Goal: Task Accomplishment & Management: Complete application form

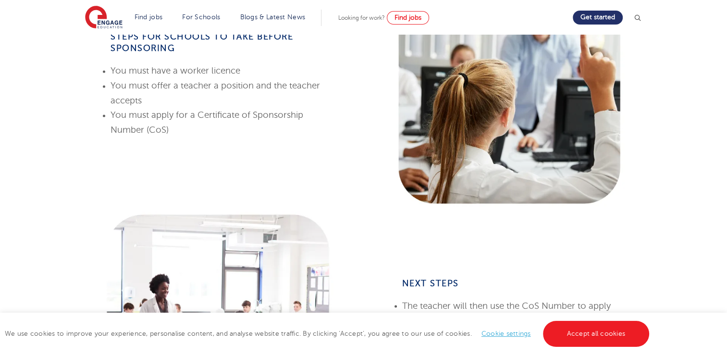
scroll to position [461, 0]
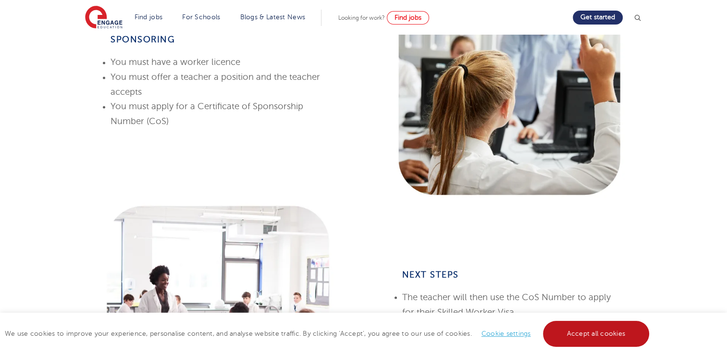
click at [607, 329] on link "Accept all cookies" at bounding box center [596, 334] width 107 height 26
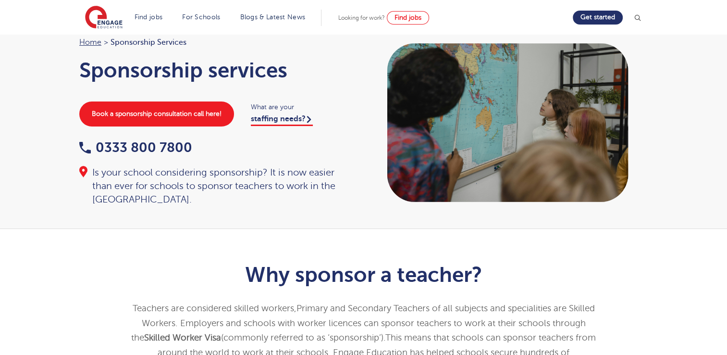
scroll to position [0, 0]
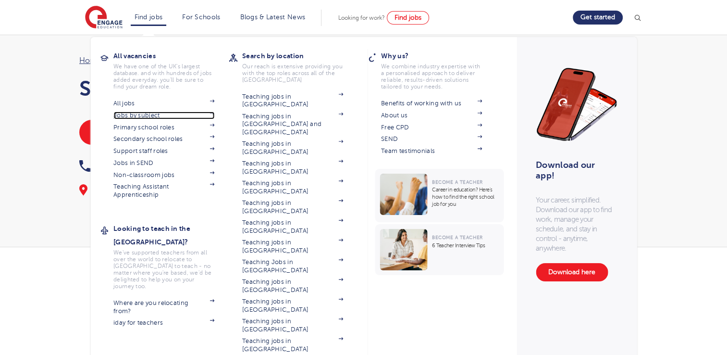
click at [147, 114] on link "Jobs by subject" at bounding box center [163, 115] width 101 height 8
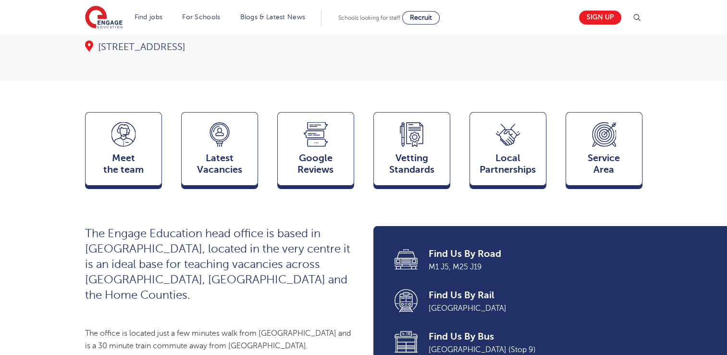
scroll to position [231, 0]
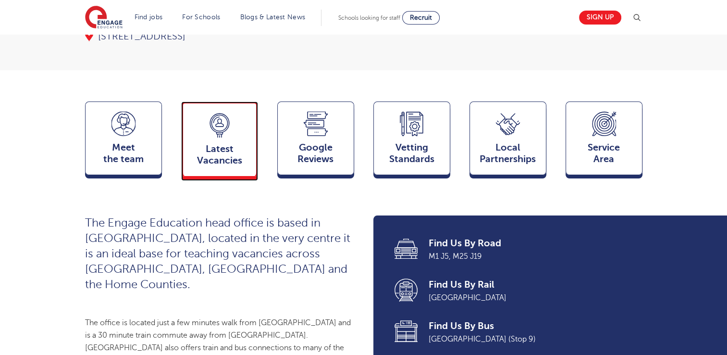
click at [224, 113] on icon at bounding box center [220, 125] width 24 height 25
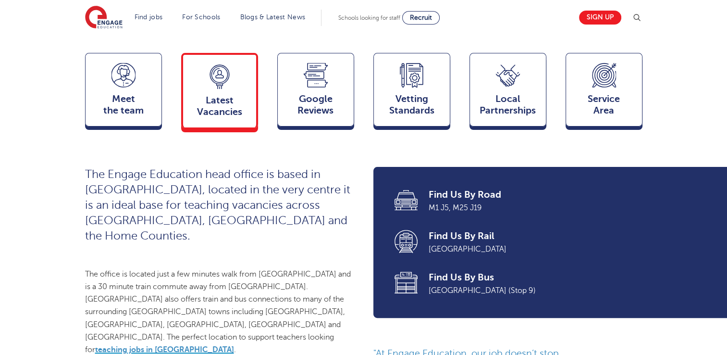
scroll to position [263, 0]
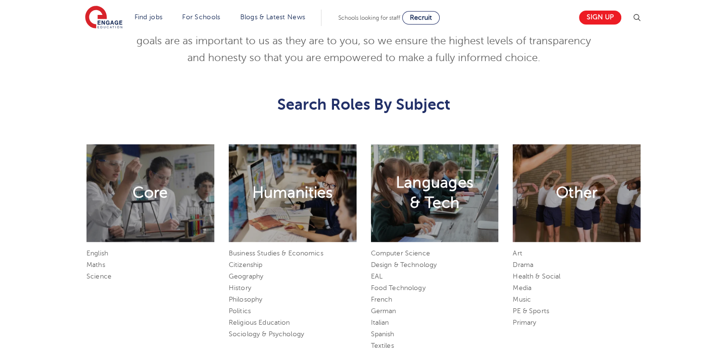
scroll to position [481, 0]
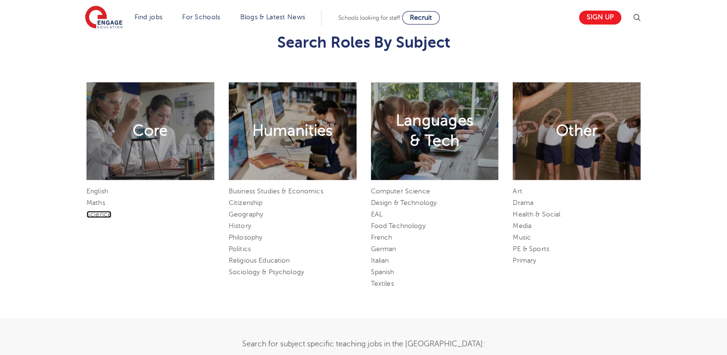
click at [102, 212] on link "Science" at bounding box center [99, 213] width 25 height 7
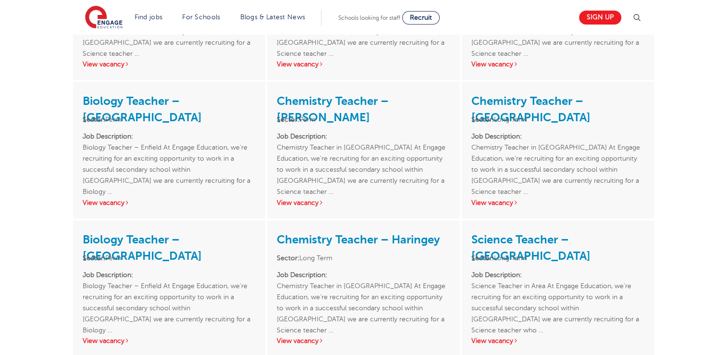
scroll to position [288, 0]
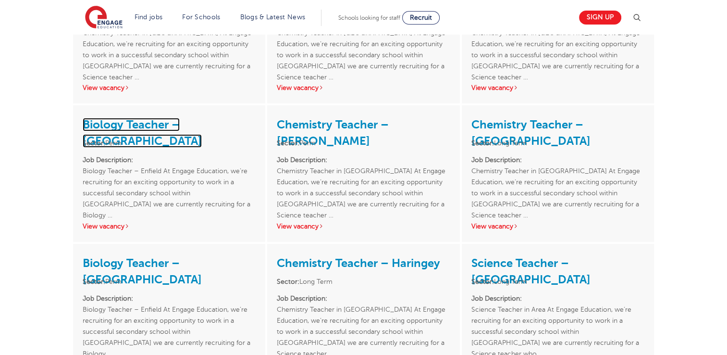
click at [171, 122] on link "Biology Teacher – Enfield" at bounding box center [142, 133] width 119 height 30
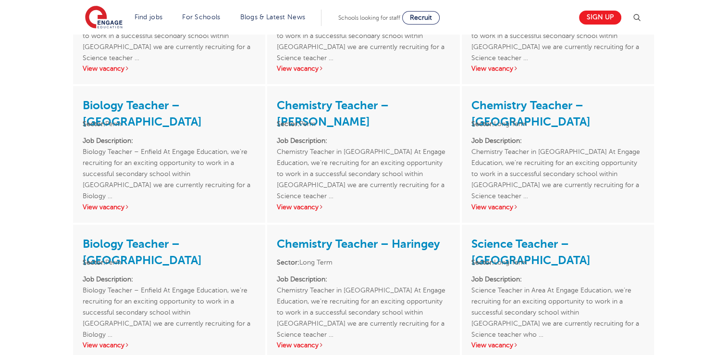
scroll to position [346, 0]
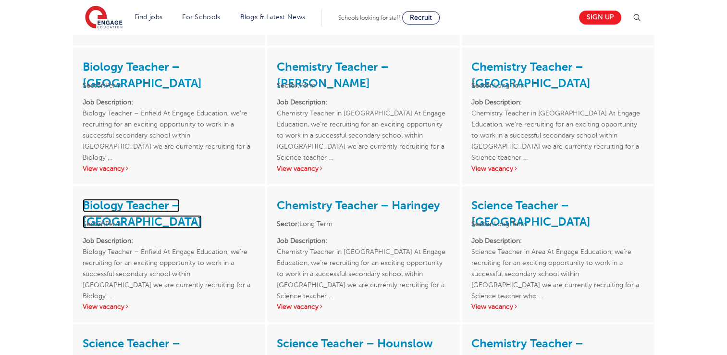
click at [200, 209] on link "Biology Teacher – Enfield" at bounding box center [142, 213] width 119 height 30
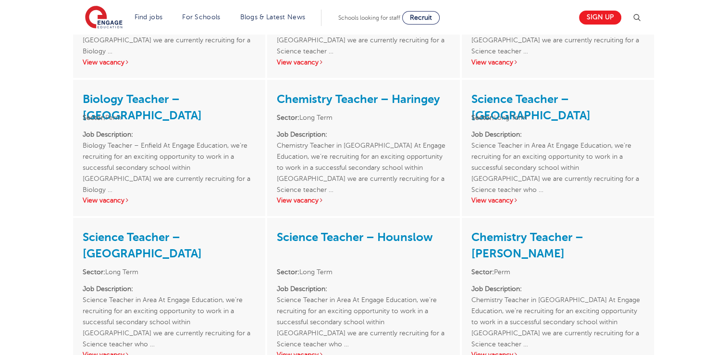
scroll to position [500, 0]
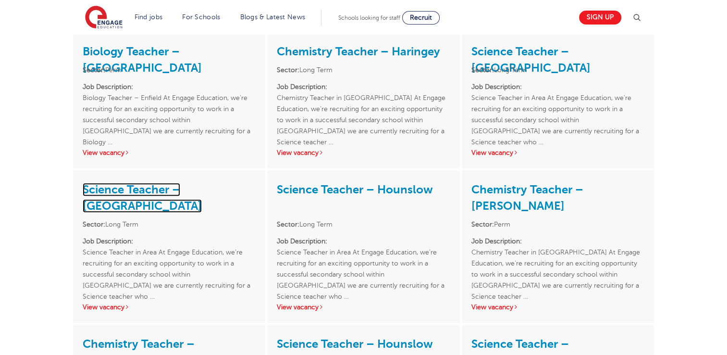
click at [111, 190] on link "Science Teacher – Tower Hamlets" at bounding box center [142, 198] width 119 height 30
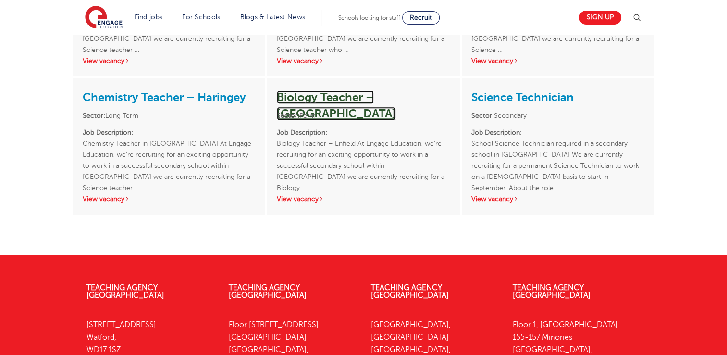
scroll to position [574, 0]
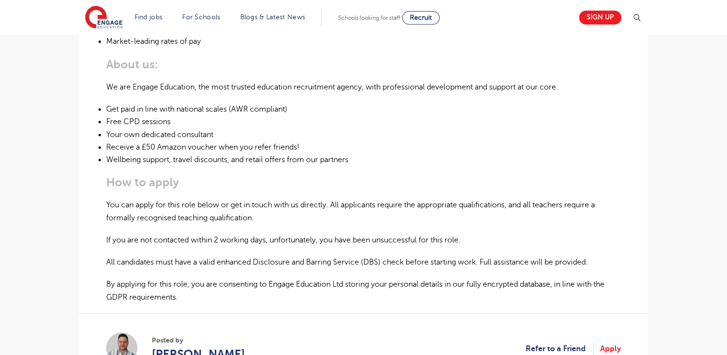
scroll to position [538, 0]
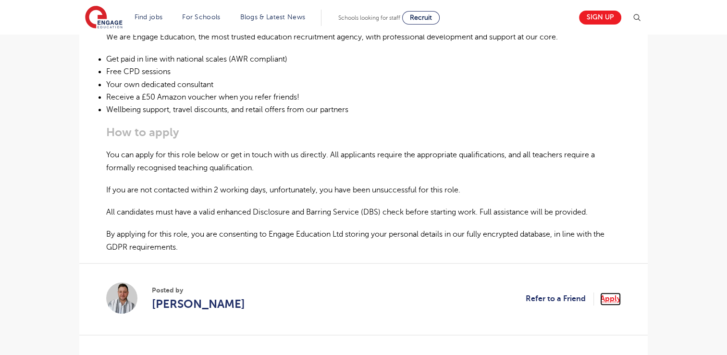
click at [611, 301] on link "Apply" at bounding box center [610, 298] width 21 height 12
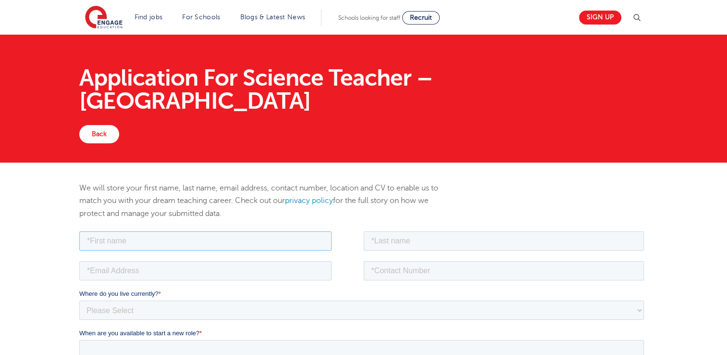
click at [245, 239] on input "text" at bounding box center [205, 240] width 252 height 19
type input "Maryam"
type input "Iqbal"
type input "[EMAIL_ADDRESS][DOMAIN_NAME]"
type input "[PHONE_NUMBER]"
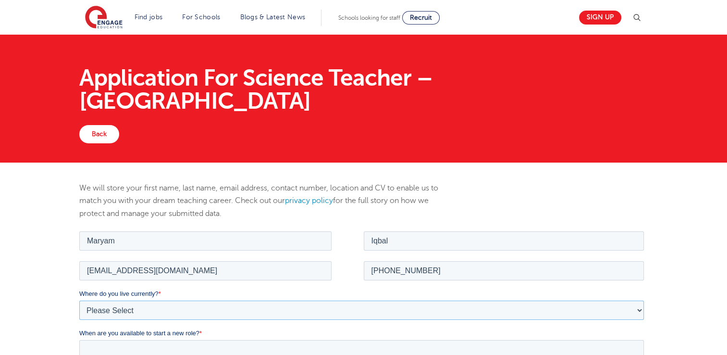
click at [190, 309] on select "Please Select UK Canada Ireland Australia New Zealand Europe USA South Africa J…" at bounding box center [361, 309] width 565 height 19
select select "UK"
click at [79, 300] on select "Please Select UK Canada Ireland Australia New Zealand Europe USA South Africa J…" at bounding box center [361, 309] width 565 height 19
click at [180, 348] on select "Please Select Overseas Barnsley Bedfordshire Berkshire Bournemouth Bracknell Fo…" at bounding box center [361, 348] width 565 height 19
select select "City of London"
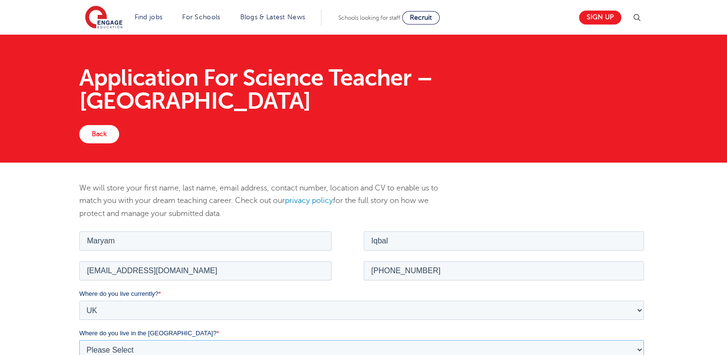
click at [79, 339] on select "Please Select Overseas Barnsley Bedfordshire Berkshire Bournemouth Bracknell Fo…" at bounding box center [361, 348] width 565 height 19
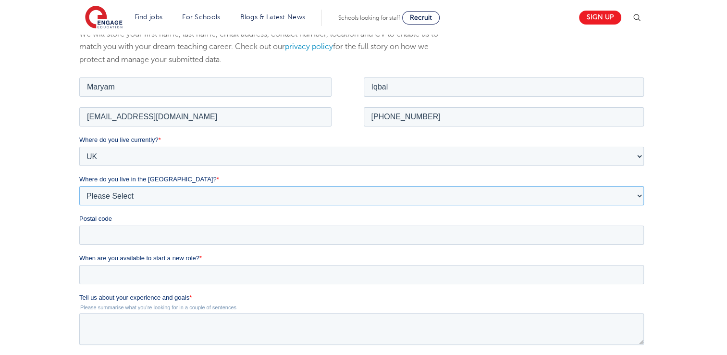
scroll to position [179, 0]
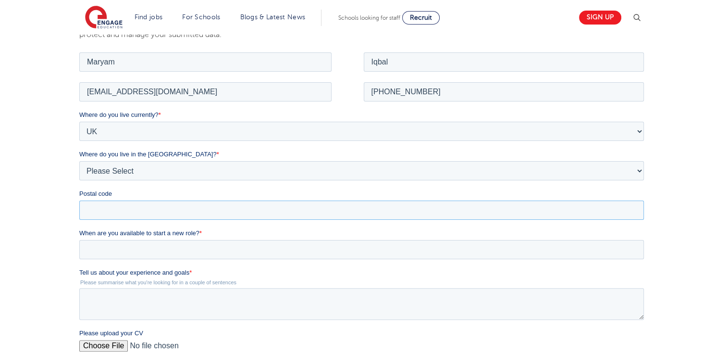
click at [309, 213] on input "Postal code" at bounding box center [361, 209] width 565 height 19
type input "RM5 3EH"
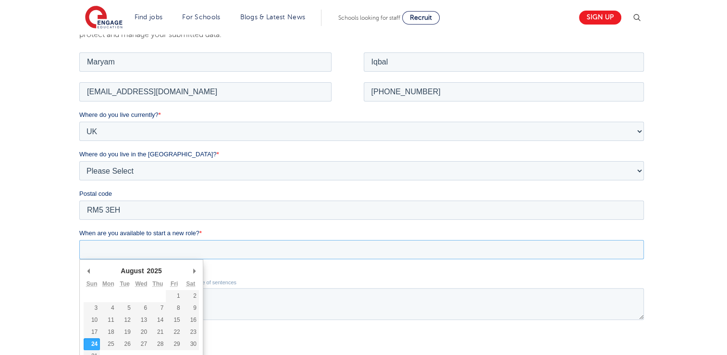
click at [176, 257] on input "When are you available to start a new role? *" at bounding box center [361, 248] width 565 height 19
type div "2025-09-15"
type input "2025/09/15"
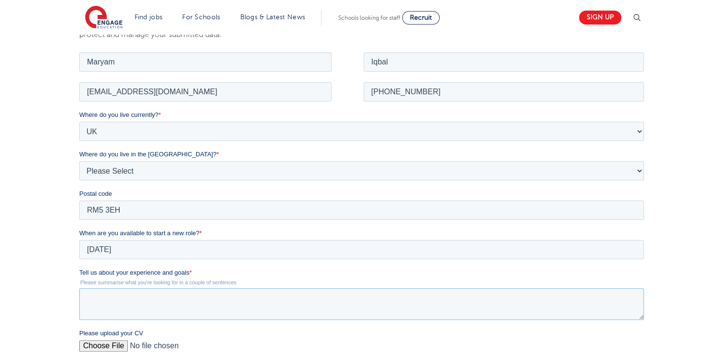
click at [131, 311] on textarea "Tell us about your experience and goals *" at bounding box center [361, 303] width 565 height 32
drag, startPoint x: 157, startPoint y: 297, endPoint x: 187, endPoint y: 270, distance: 40.1
click at [215, 296] on textarea "Tell us about your experience and goals *" at bounding box center [361, 303] width 565 height 32
paste textarea "I am an experienced educator with over seven years of teaching undergraduate an…"
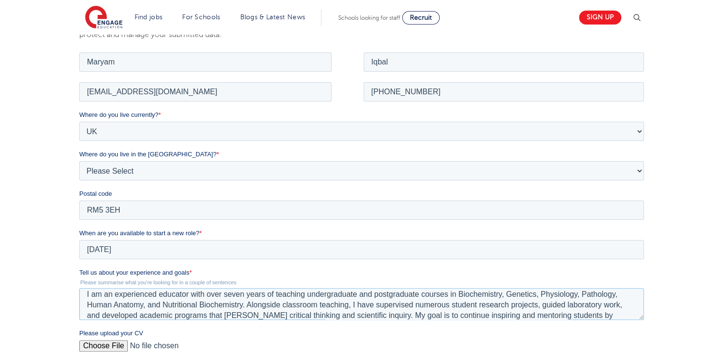
scroll to position [0, 0]
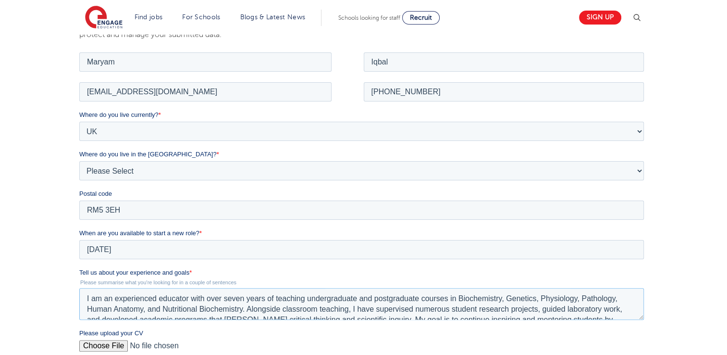
click at [244, 298] on textarea "I am an experienced educator with over seven years of teaching undergraduate an…" at bounding box center [361, 303] width 565 height 32
type textarea "I am an experienced educator with five years of teaching undergraduate and post…"
click at [95, 345] on input "Please upload your CV" at bounding box center [361, 348] width 565 height 19
type input "C:\fakepath\CV.pdf"
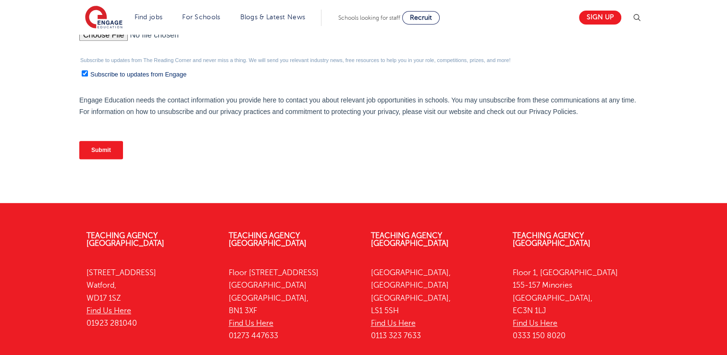
click at [102, 149] on input "Submit" at bounding box center [101, 150] width 44 height 18
